Goal: Task Accomplishment & Management: Use online tool/utility

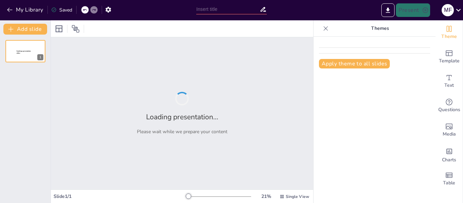
type input "Imported Unidad 1 Estructura atómica.pptx"
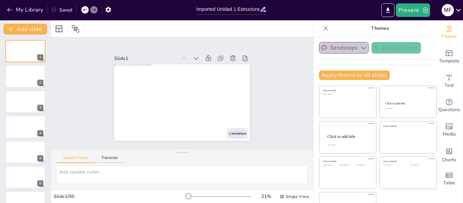
click at [360, 49] on icon "button" at bounding box center [363, 47] width 7 height 7
click at [25, 75] on div at bounding box center [25, 76] width 41 height 23
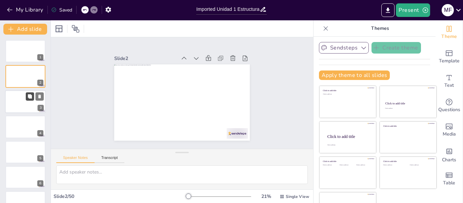
click at [27, 94] on icon at bounding box center [29, 96] width 5 height 5
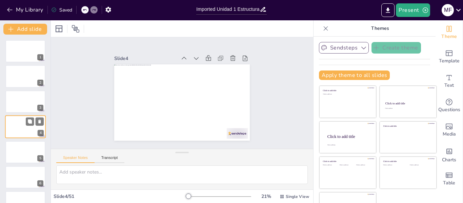
scroll to position [8, 0]
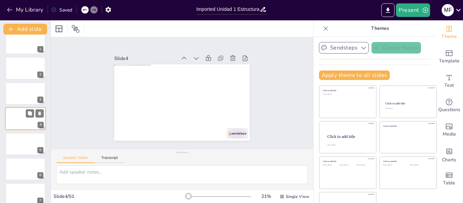
click at [27, 129] on div "4" at bounding box center [25, 118] width 41 height 23
click at [362, 73] on button "Apply theme to all slides" at bounding box center [354, 74] width 71 height 9
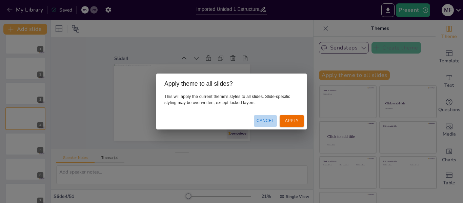
click at [265, 121] on button "Cancel" at bounding box center [265, 120] width 23 height 11
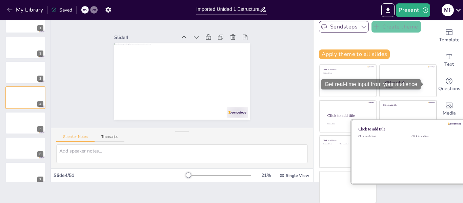
scroll to position [21, 0]
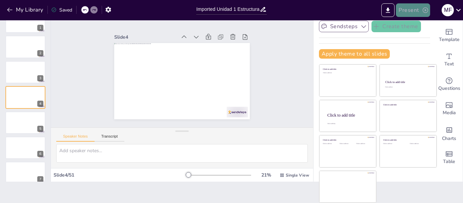
click at [418, 9] on button "Present" at bounding box center [413, 10] width 34 height 14
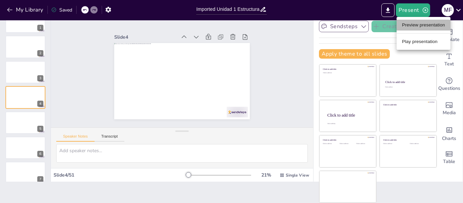
click at [418, 27] on li "Preview presentation" at bounding box center [423, 25] width 54 height 11
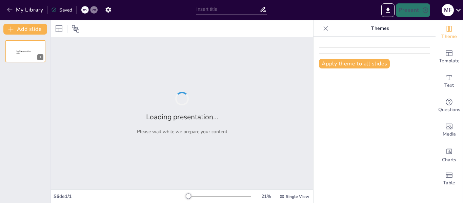
type input "Imported Unidad 1 Estructura atómica.pptx"
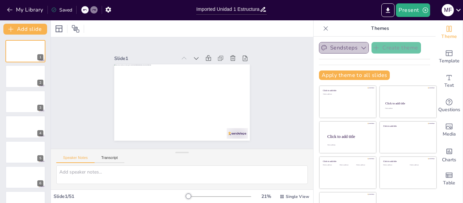
click at [360, 48] on icon "button" at bounding box center [363, 47] width 7 height 7
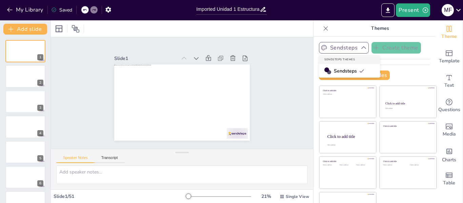
click at [337, 71] on span "Sendsteps" at bounding box center [349, 71] width 30 height 6
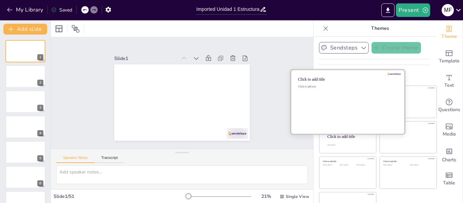
scroll to position [21, 0]
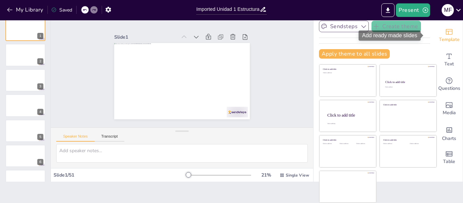
click at [445, 34] on icon "Add ready made slides" at bounding box center [449, 32] width 8 height 8
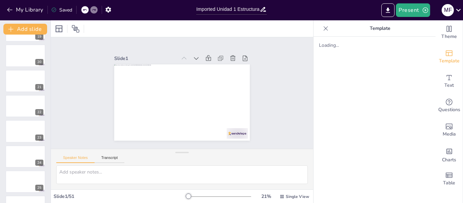
scroll to position [237, 0]
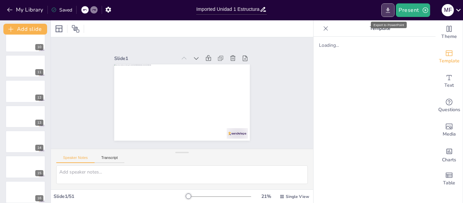
click at [387, 9] on icon "Export to PowerPoint" at bounding box center [387, 10] width 7 height 7
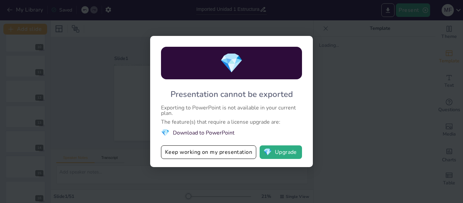
click at [347, 36] on div "💎 Presentation cannot be exported Exporting to PowerPoint is not available in y…" at bounding box center [231, 101] width 463 height 203
click at [209, 154] on button "Keep working on my presentation" at bounding box center [208, 152] width 95 height 14
